Goal: Check status: Check status

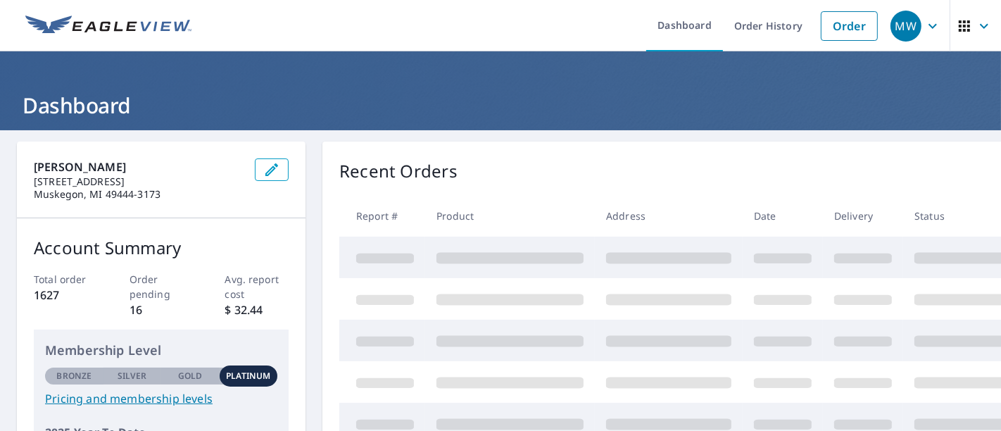
click at [747, 367] on td at bounding box center [782, 382] width 80 height 42
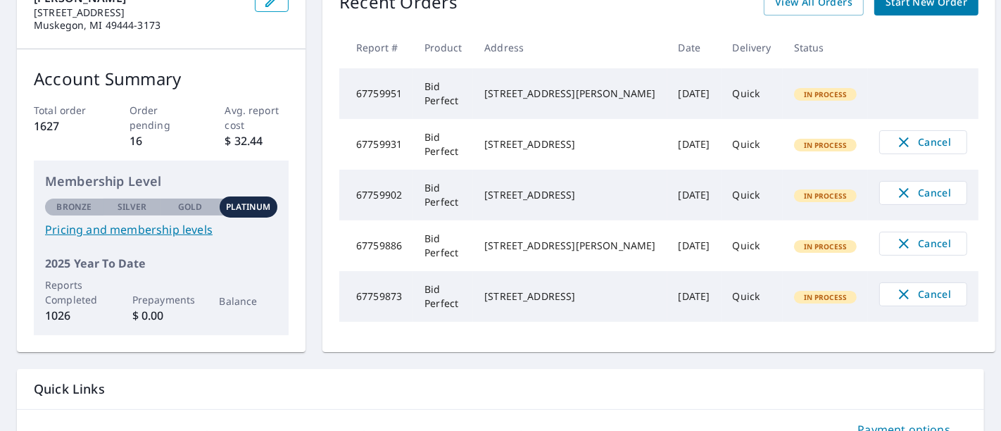
scroll to position [98, 0]
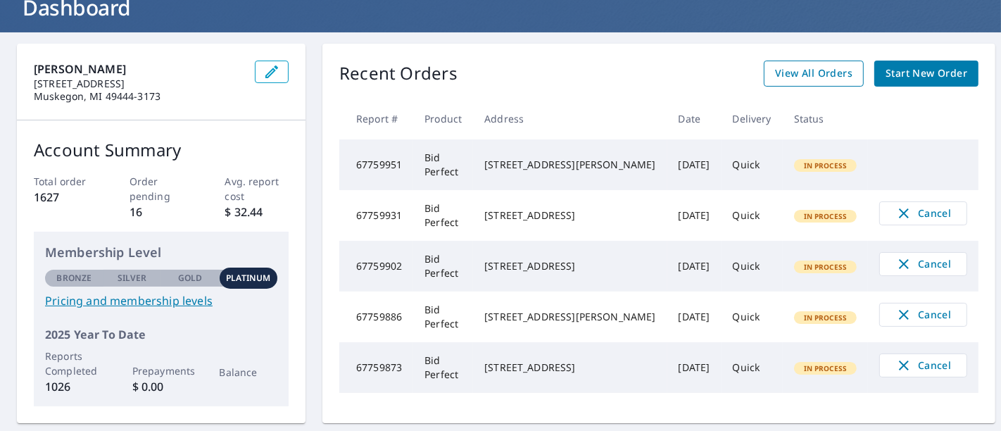
click at [802, 72] on span "View All Orders" at bounding box center [813, 74] width 77 height 18
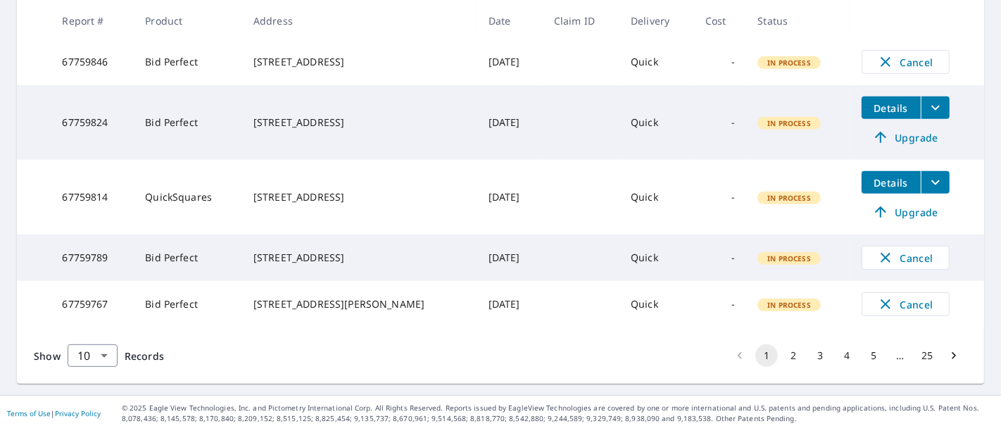
scroll to position [562, 0]
click at [782, 355] on button "2" at bounding box center [793, 355] width 23 height 23
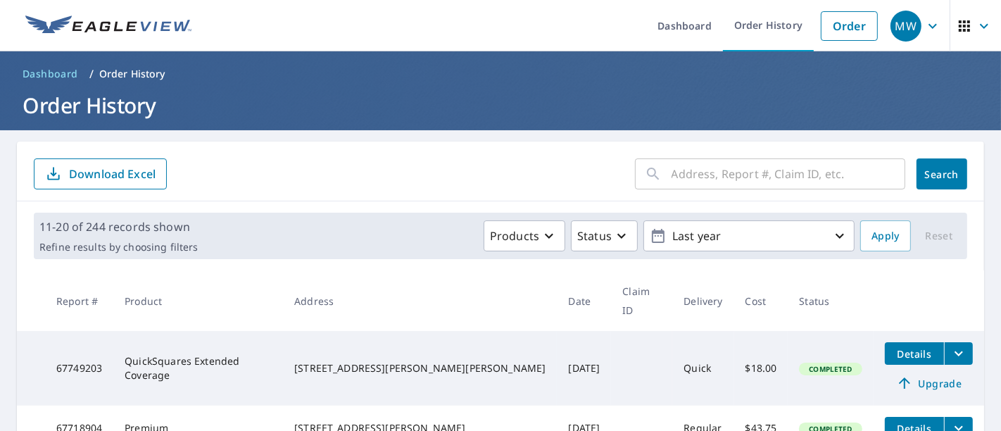
click at [950, 345] on icon "filesDropdownBtn-67749203" at bounding box center [958, 353] width 17 height 17
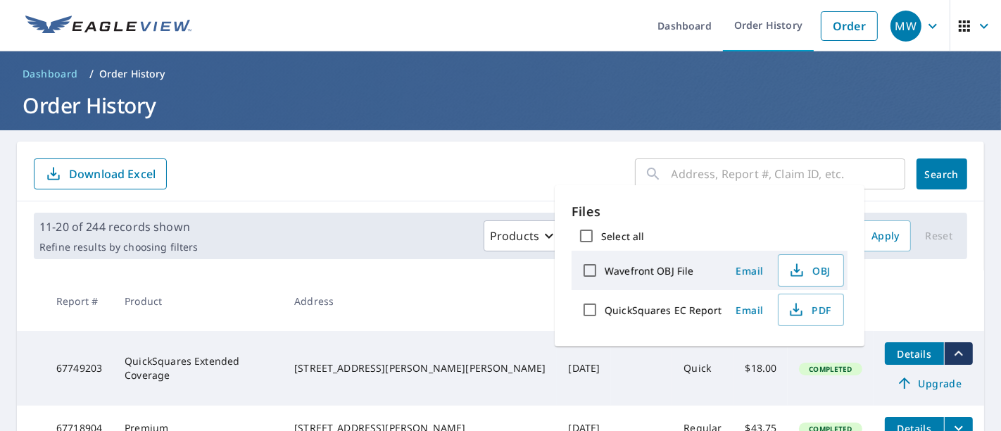
click at [684, 308] on label "QuickSquares EC Report" at bounding box center [663, 309] width 117 height 13
click at [605, 308] on input "QuickSquares EC Report" at bounding box center [590, 310] width 30 height 30
checkbox input "true"
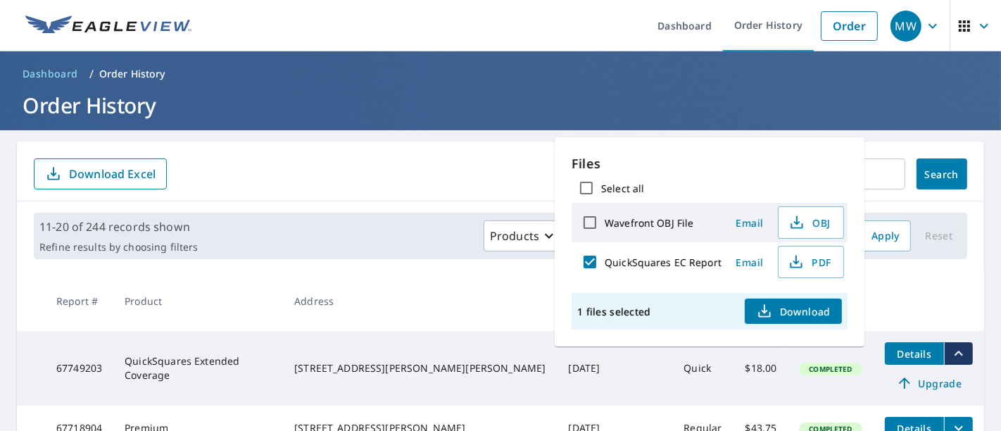
click at [764, 310] on icon "button" at bounding box center [764, 311] width 17 height 17
